Goal: Information Seeking & Learning: Learn about a topic

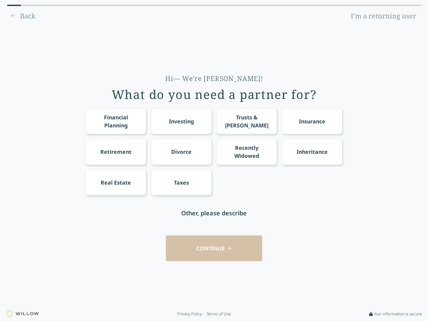
click at [214, 161] on div "Financial Planning Investing Trusts & [PERSON_NAME] Insurance Retirement Divorc…" at bounding box center [214, 151] width 257 height 87
click at [116, 121] on div "Financial Planning" at bounding box center [116, 121] width 48 height 16
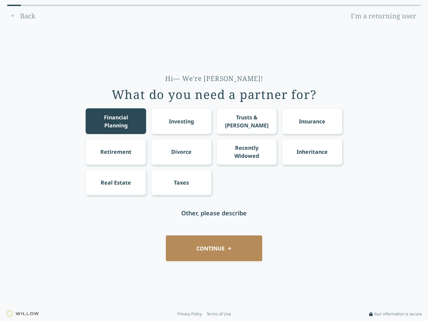
click at [181, 121] on div "Investing" at bounding box center [181, 121] width 25 height 8
click at [247, 121] on div "Trusts & [PERSON_NAME]" at bounding box center [247, 121] width 48 height 16
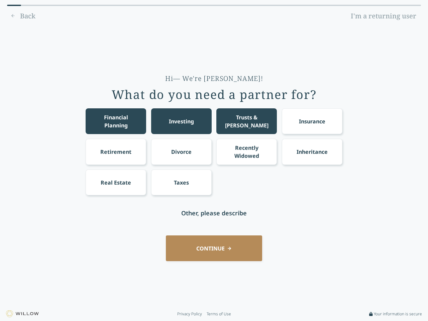
click at [312, 121] on div "Insurance" at bounding box center [312, 121] width 26 height 8
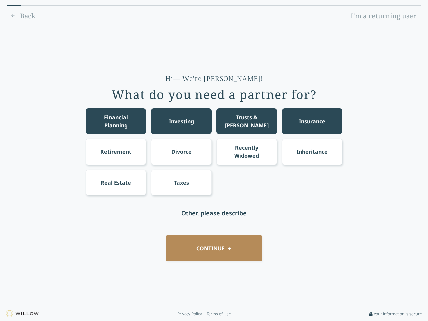
click at [116, 152] on div "Retirement" at bounding box center [115, 152] width 31 height 8
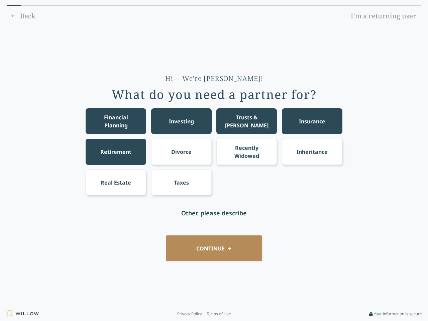
click at [181, 152] on div "Divorce" at bounding box center [181, 152] width 20 height 8
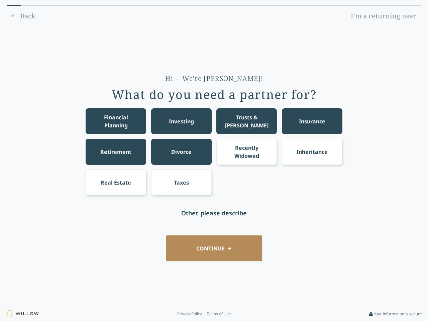
click at [247, 152] on div "Recently Widowed" at bounding box center [247, 152] width 48 height 16
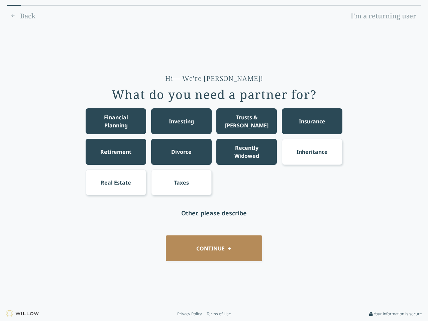
click at [312, 152] on div "Inheritance" at bounding box center [312, 152] width 31 height 8
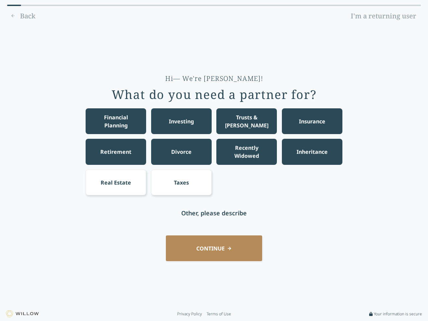
click at [116, 182] on div "Real Estate" at bounding box center [116, 183] width 30 height 8
